Goal: Information Seeking & Learning: Understand process/instructions

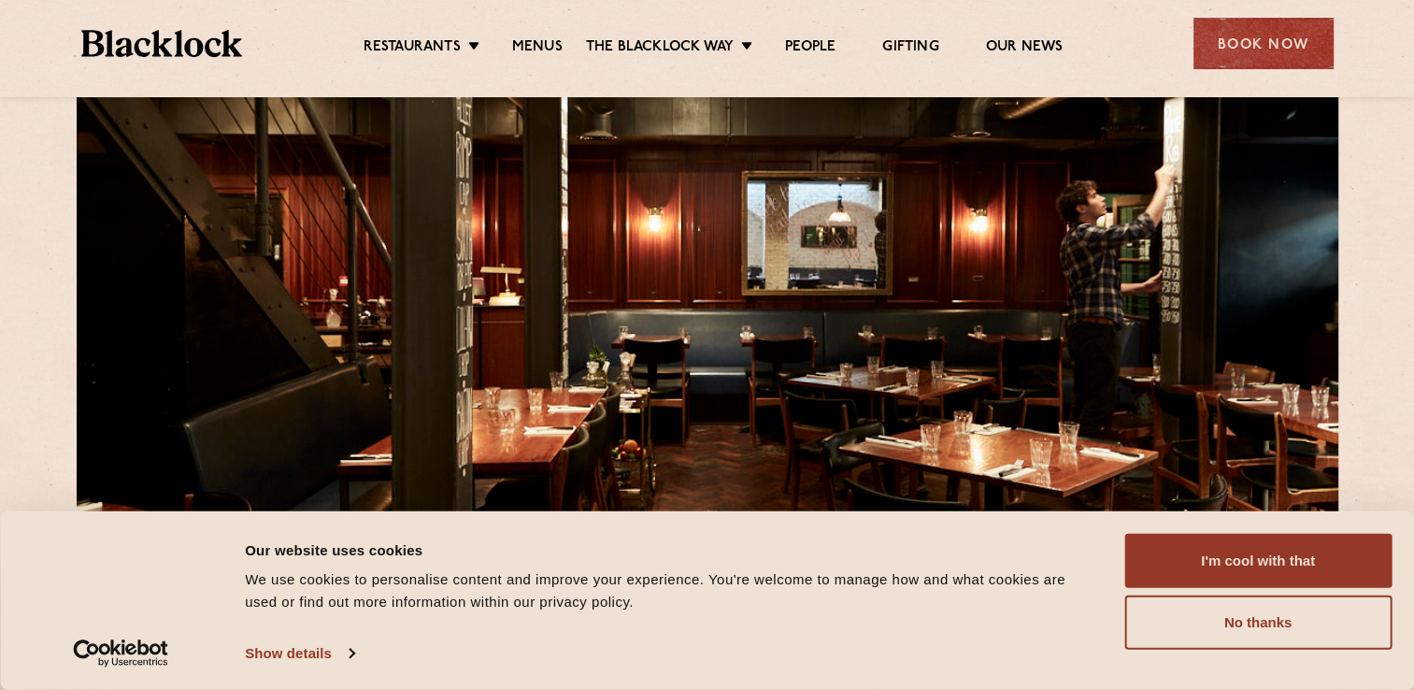
scroll to position [187, 0]
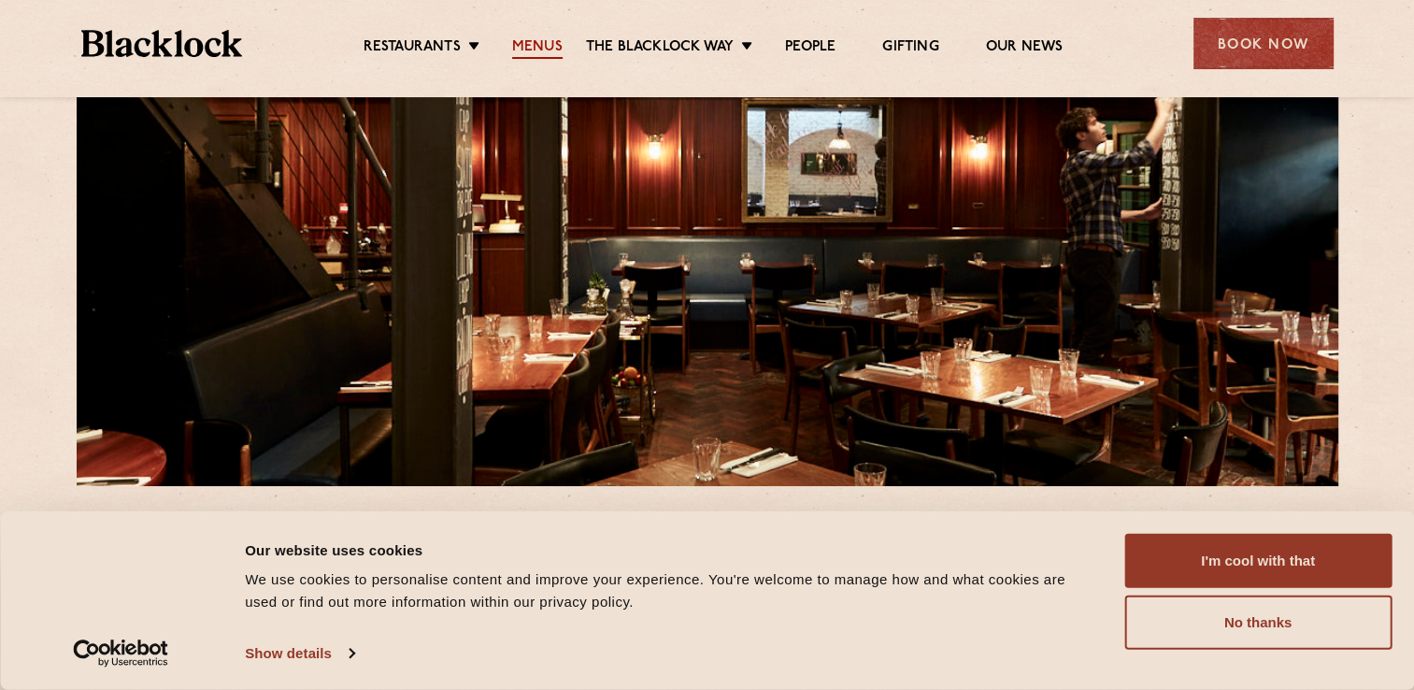
click at [557, 53] on link "Menus" at bounding box center [537, 48] width 50 height 21
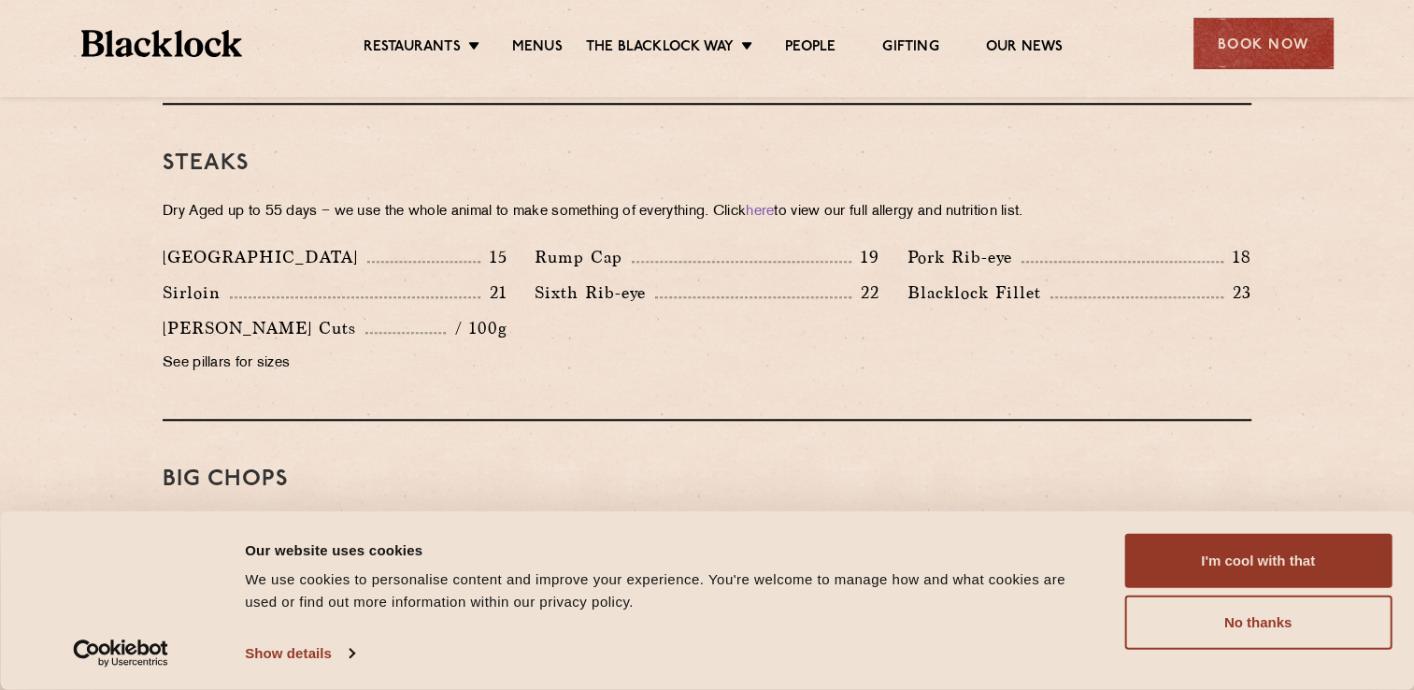
scroll to position [1776, 0]
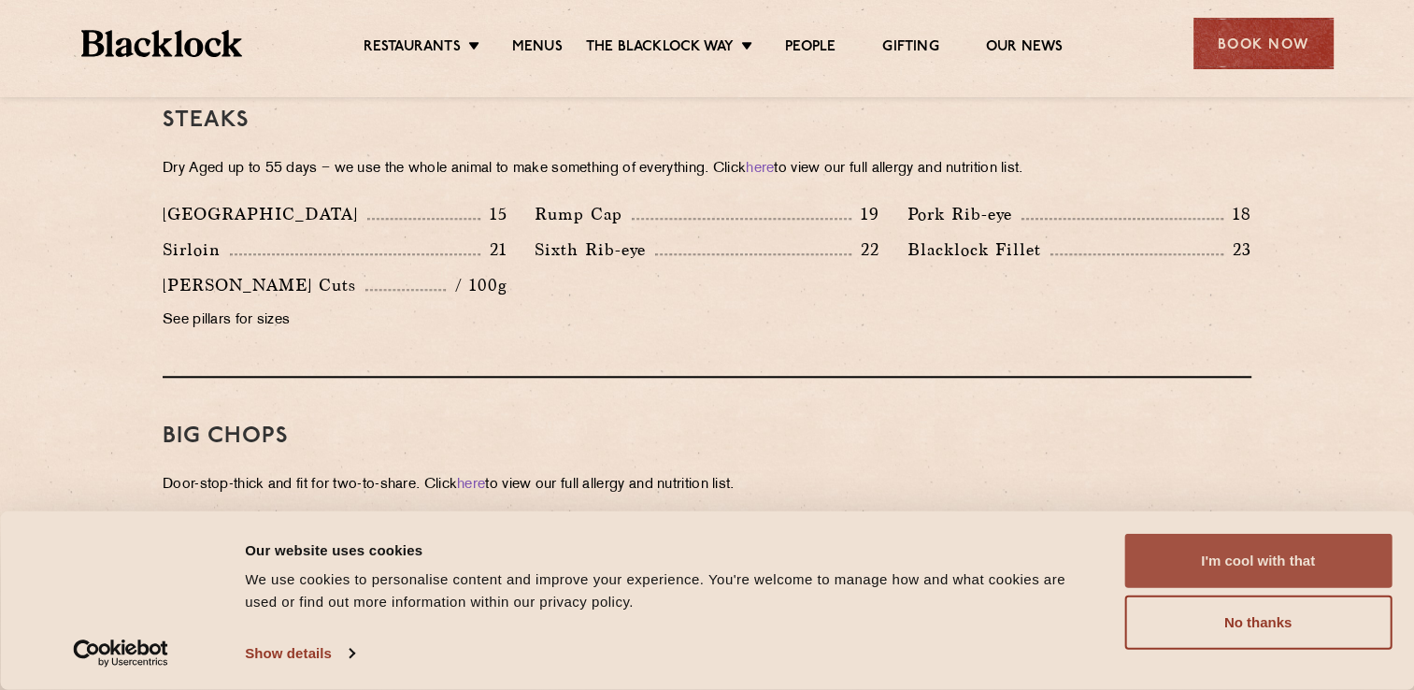
drag, startPoint x: 1196, startPoint y: 611, endPoint x: 1131, endPoint y: 572, distance: 76.3
click at [1196, 613] on button "No thanks" at bounding box center [1257, 622] width 267 height 54
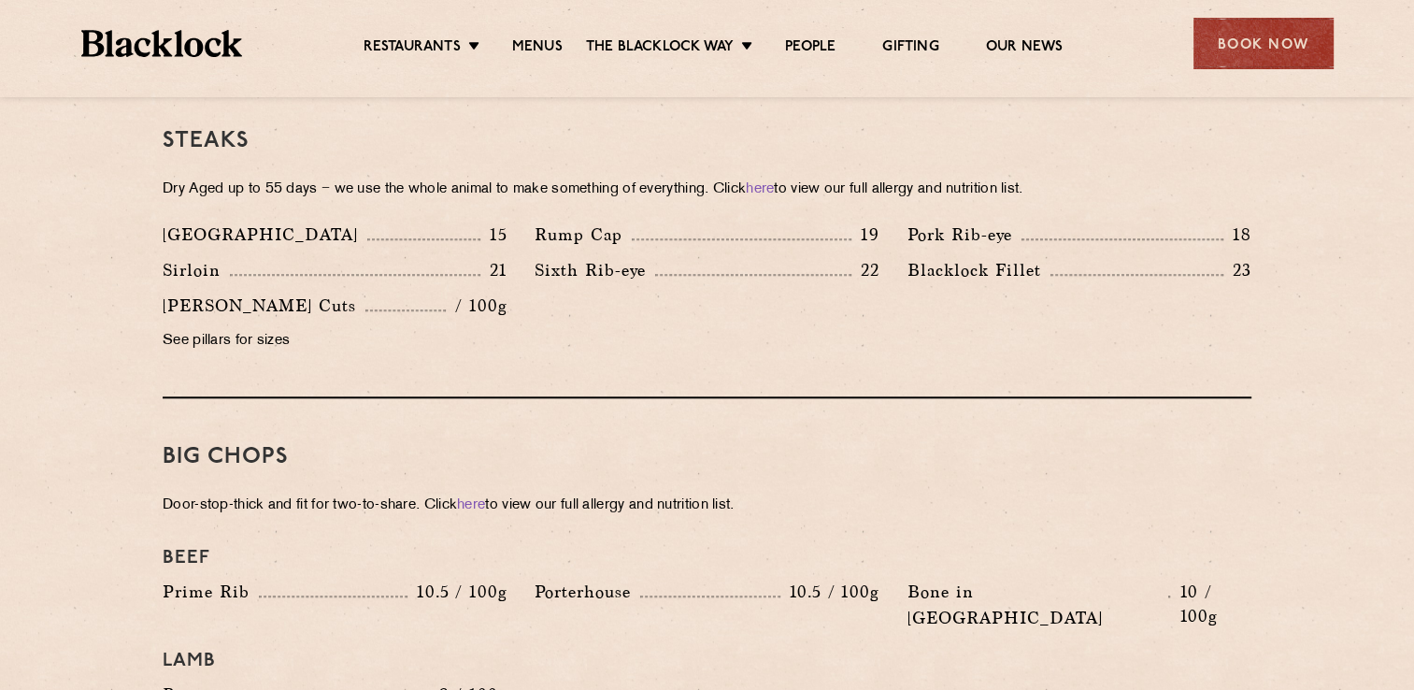
scroll to position [1682, 0]
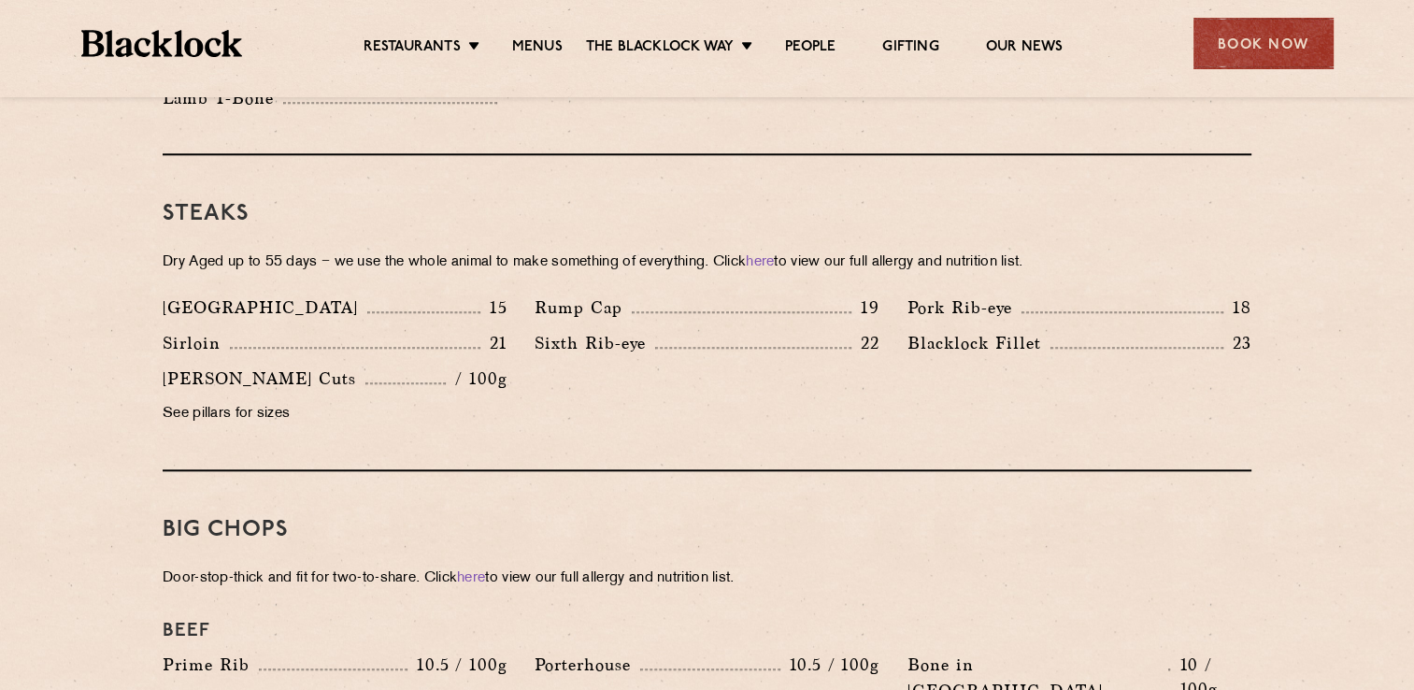
click at [236, 401] on p "See pillars for sizes" at bounding box center [335, 414] width 344 height 26
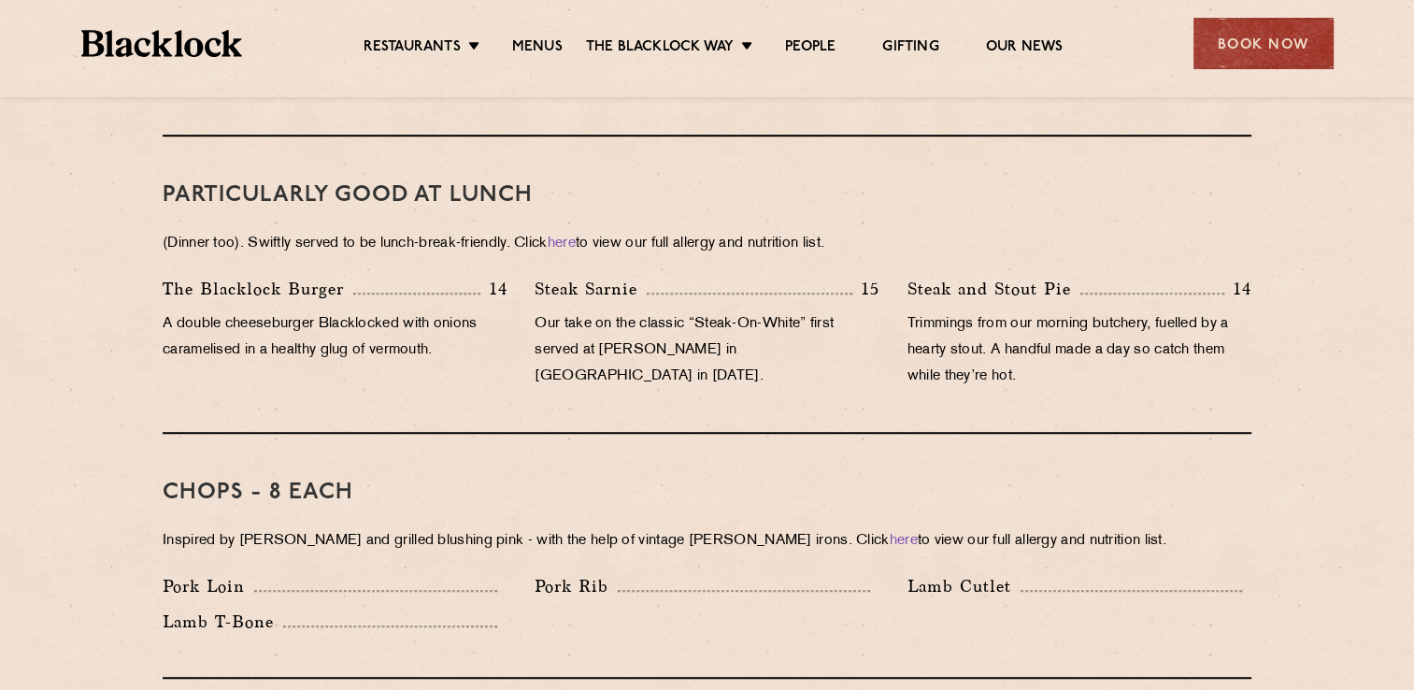
scroll to position [1308, 0]
